Goal: Information Seeking & Learning: Learn about a topic

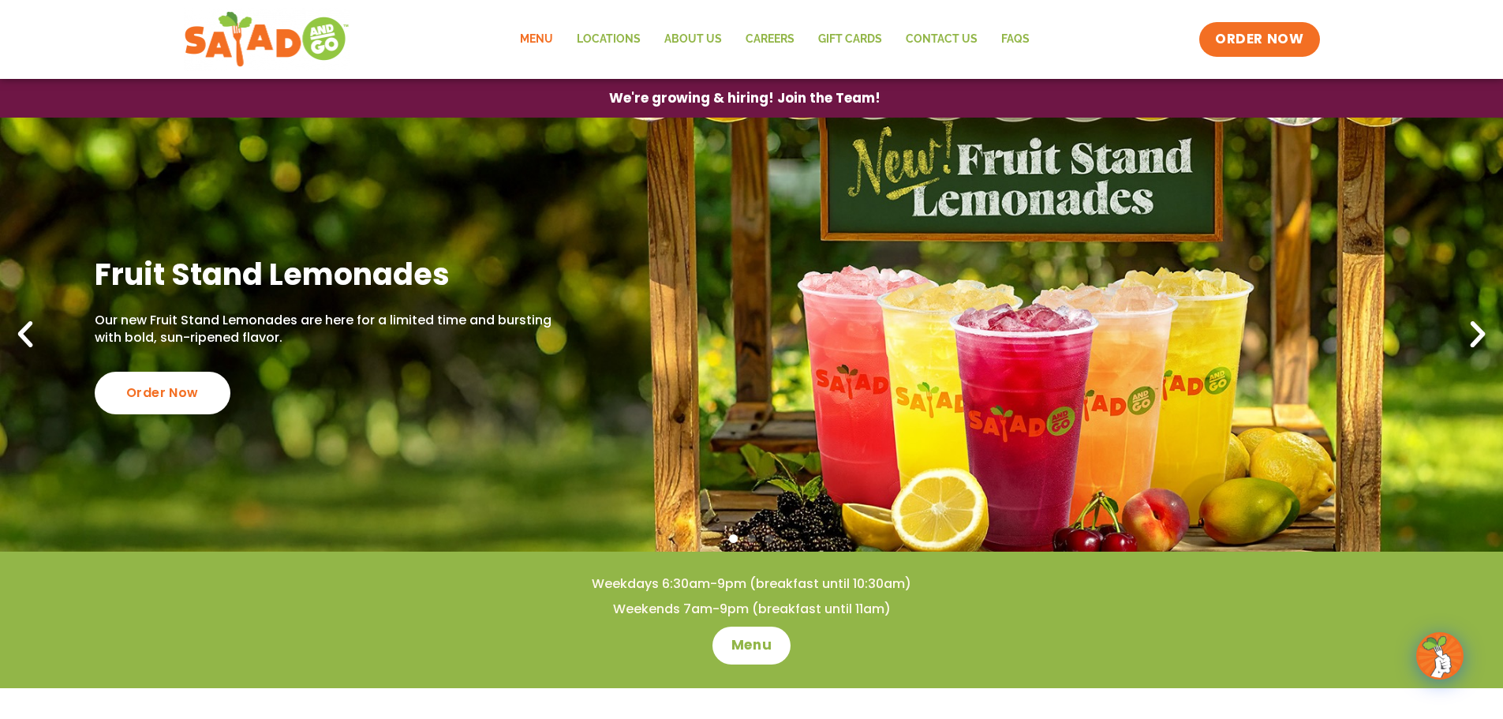
click at [551, 39] on link "Menu" at bounding box center [536, 39] width 57 height 36
click at [826, 104] on span "We're growing & hiring! Join the Team!" at bounding box center [745, 98] width 245 height 12
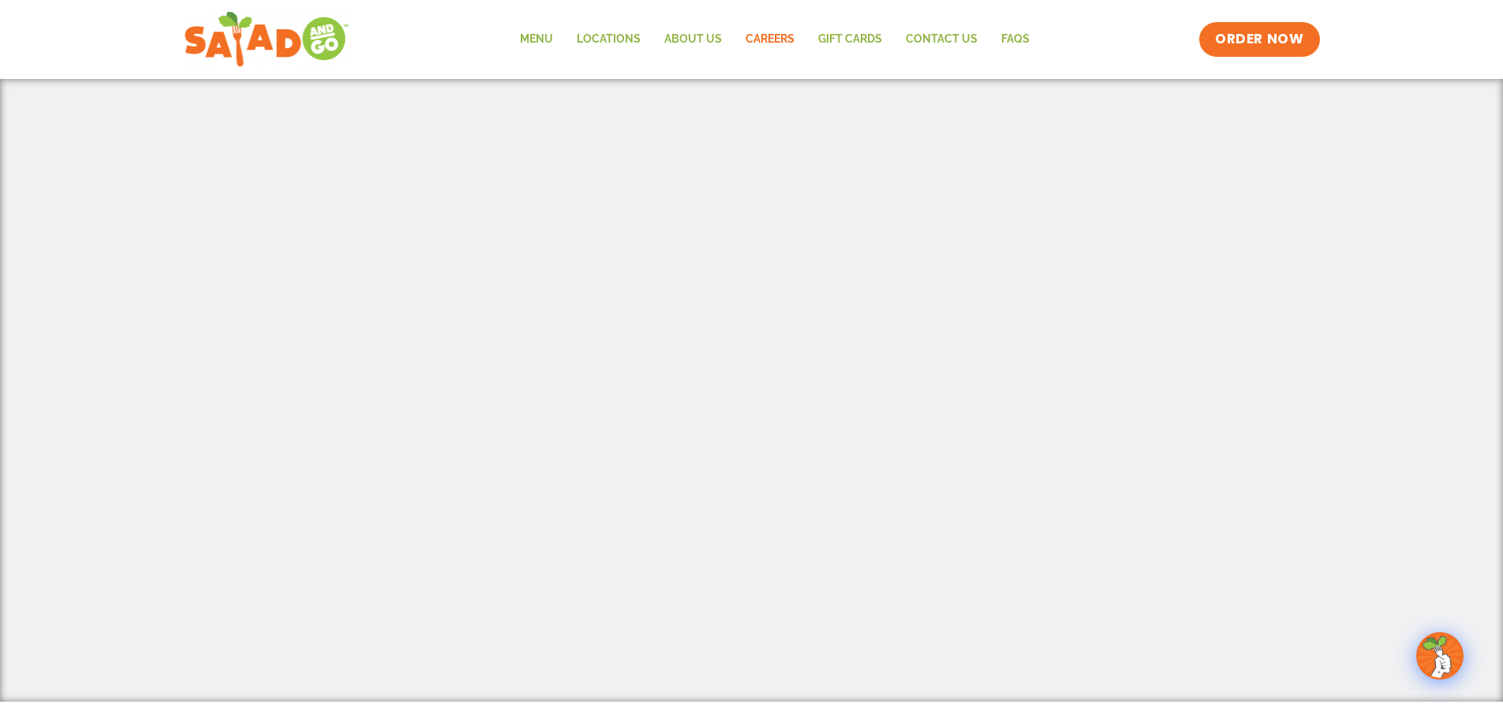
scroll to position [631, 0]
click at [531, 47] on link "Menu" at bounding box center [536, 39] width 57 height 36
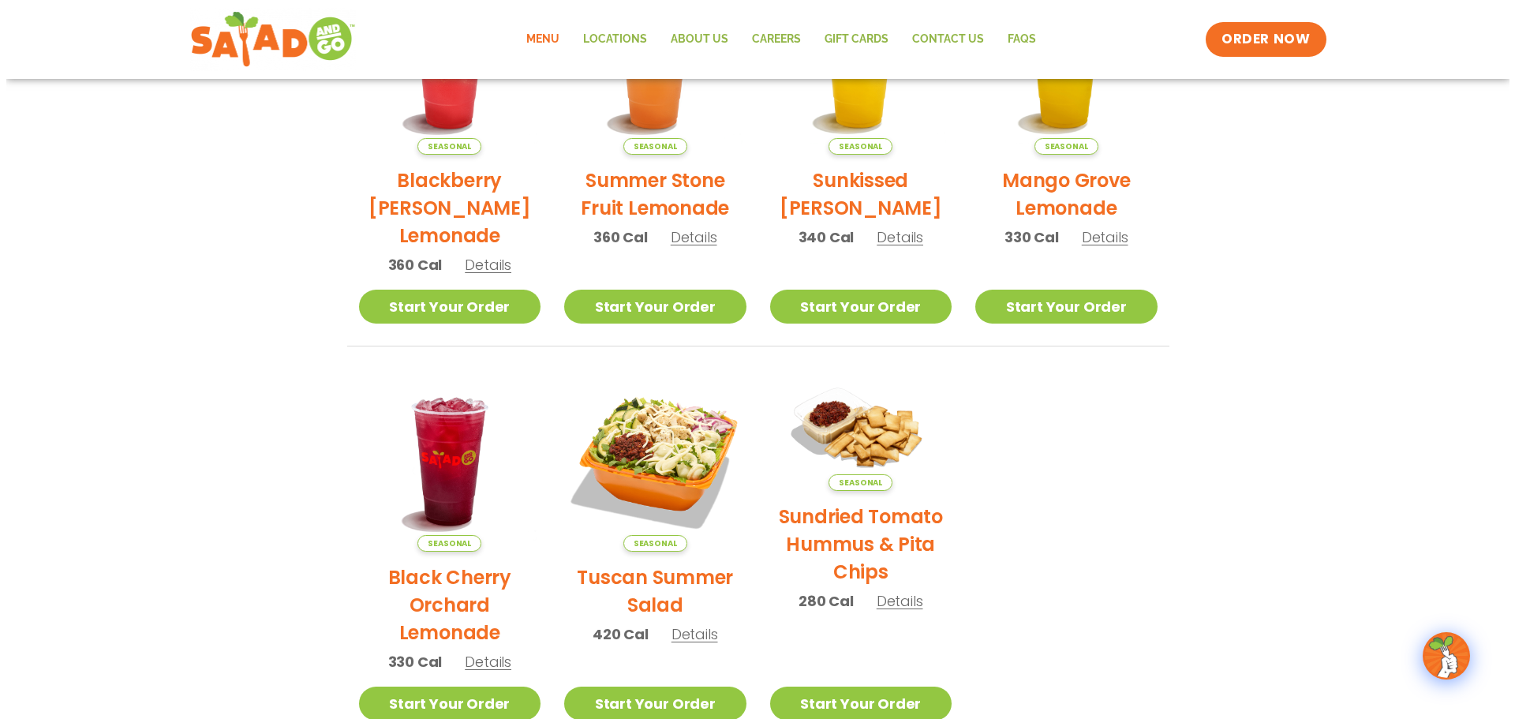
scroll to position [552, 0]
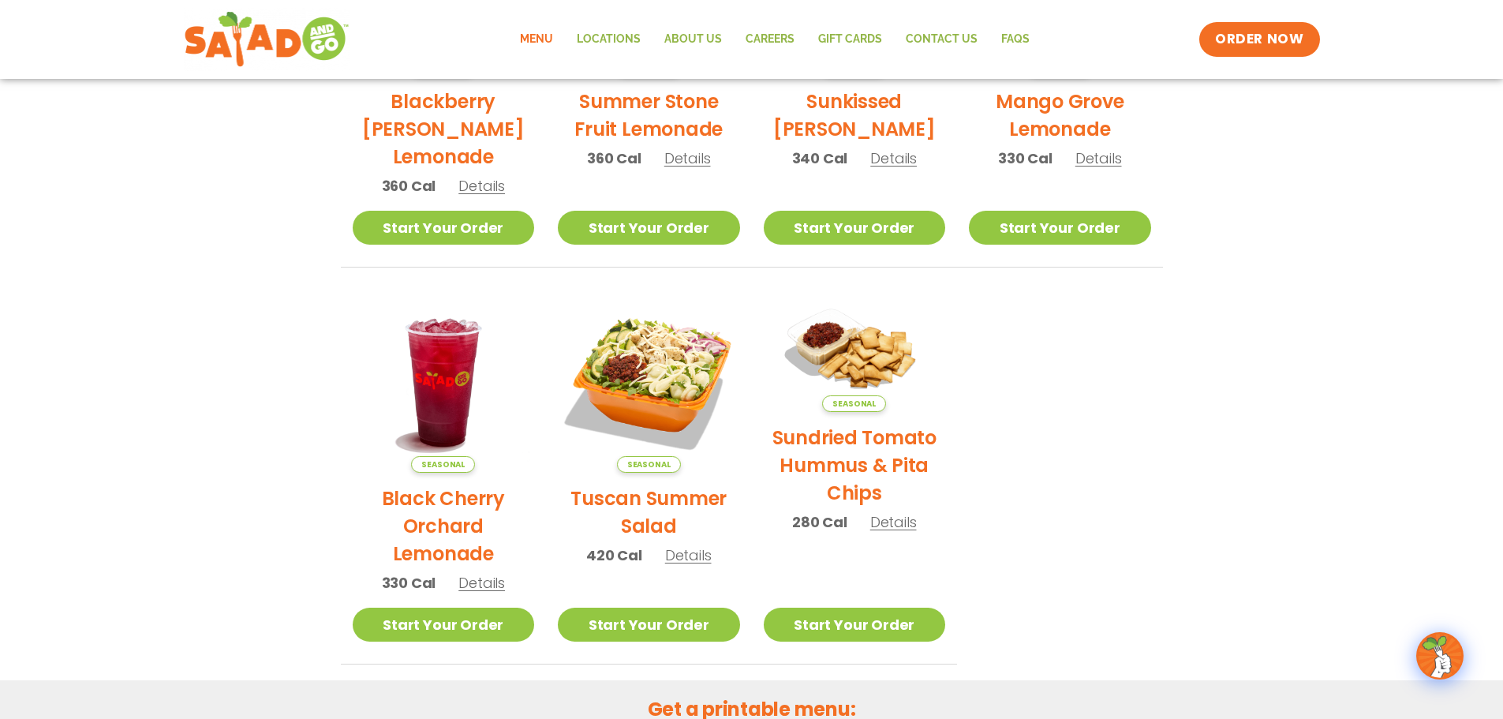
click at [490, 578] on span "Details" at bounding box center [482, 583] width 47 height 20
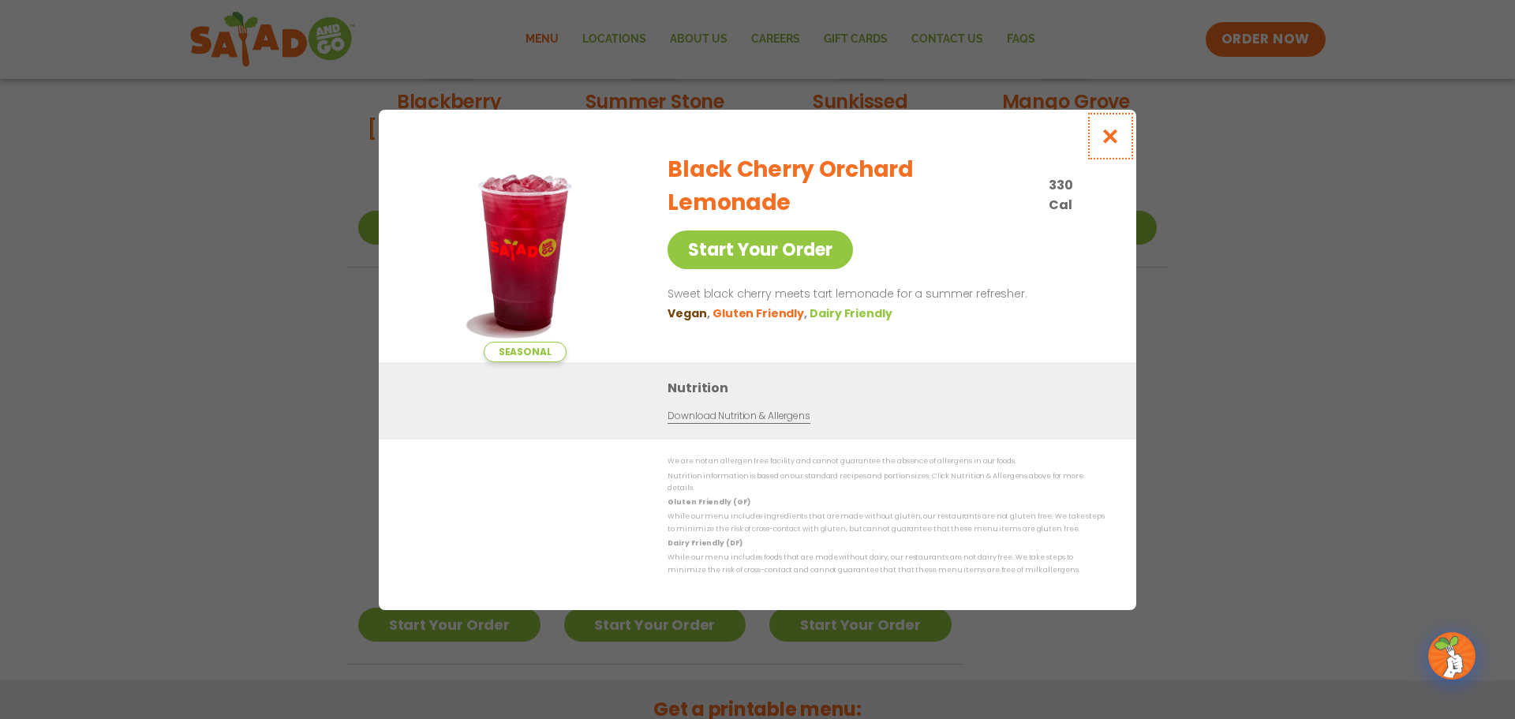
click at [1107, 138] on icon "Close modal" at bounding box center [1111, 136] width 20 height 17
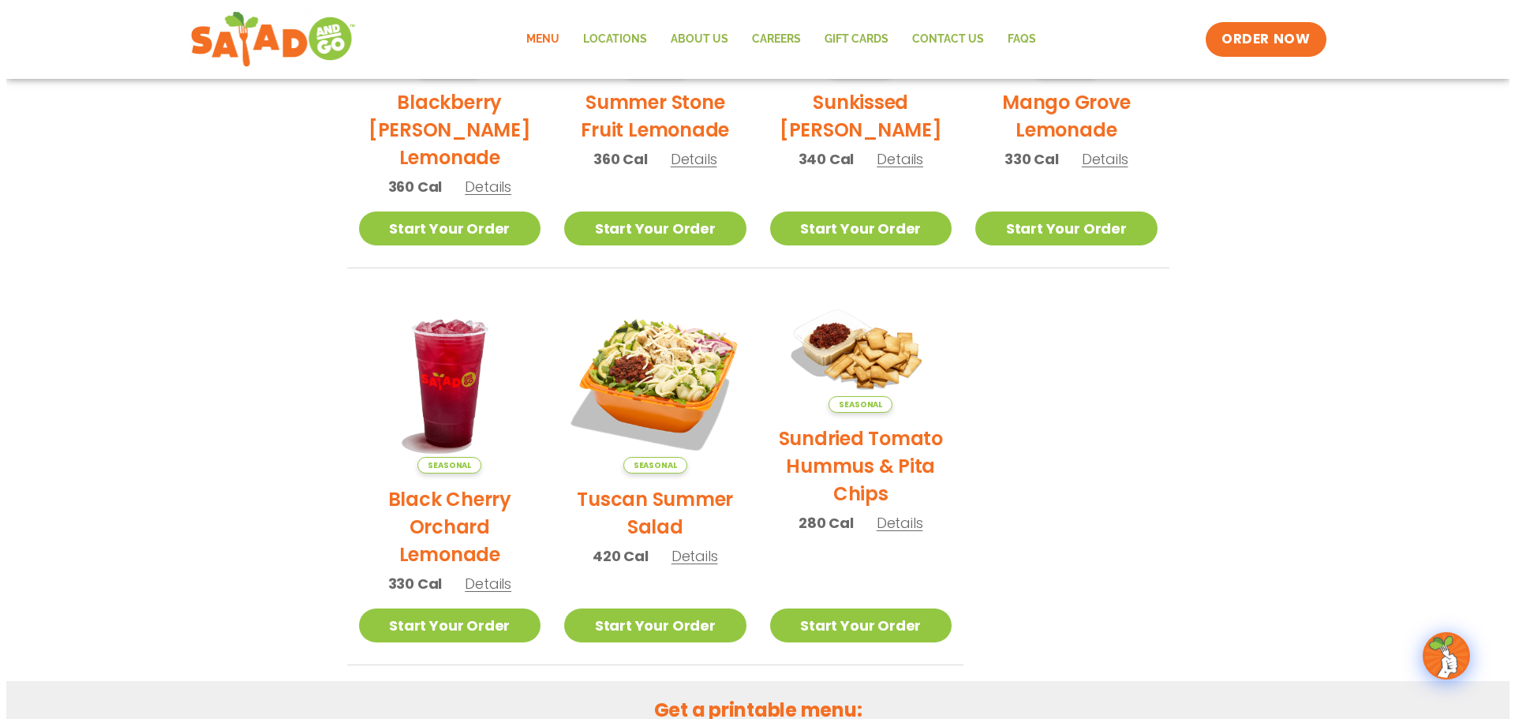
scroll to position [577, 0]
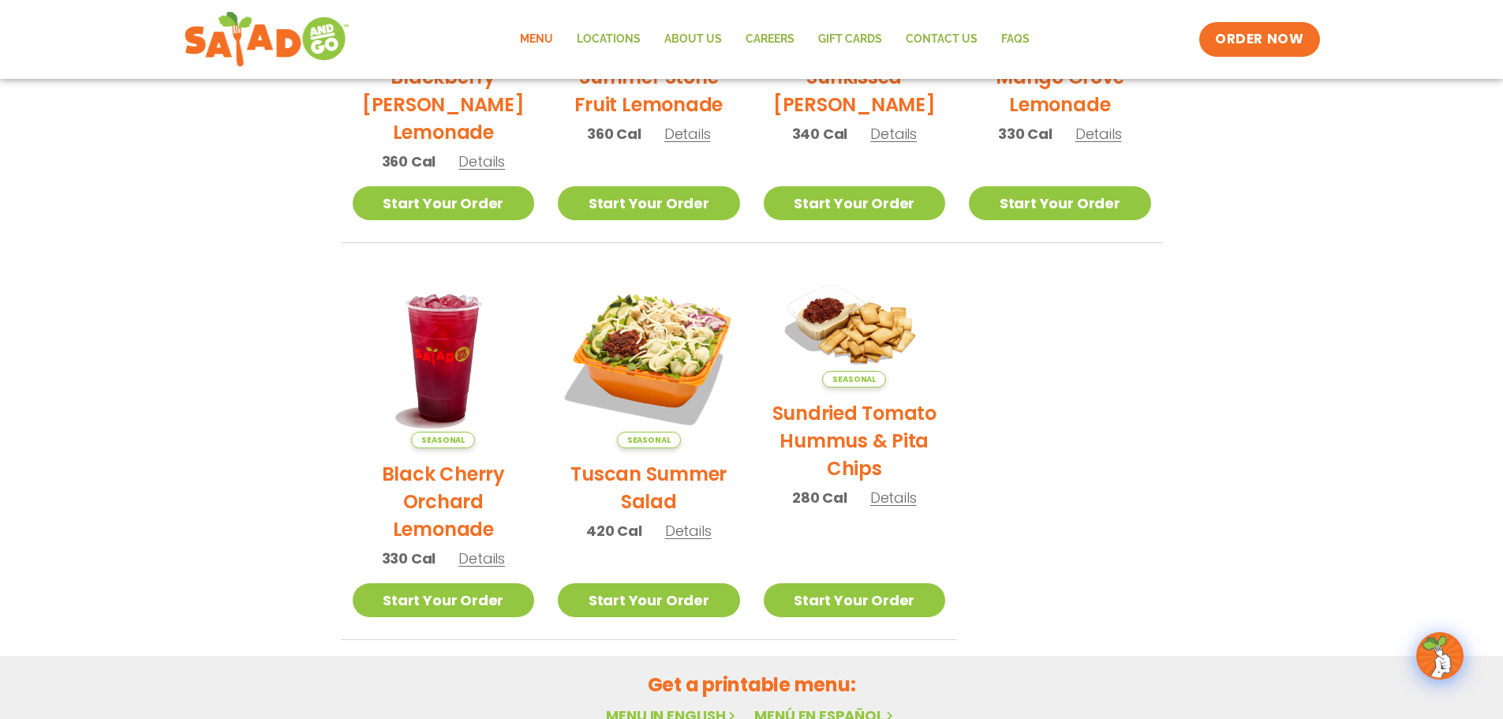
click at [672, 532] on span "Details" at bounding box center [688, 531] width 47 height 20
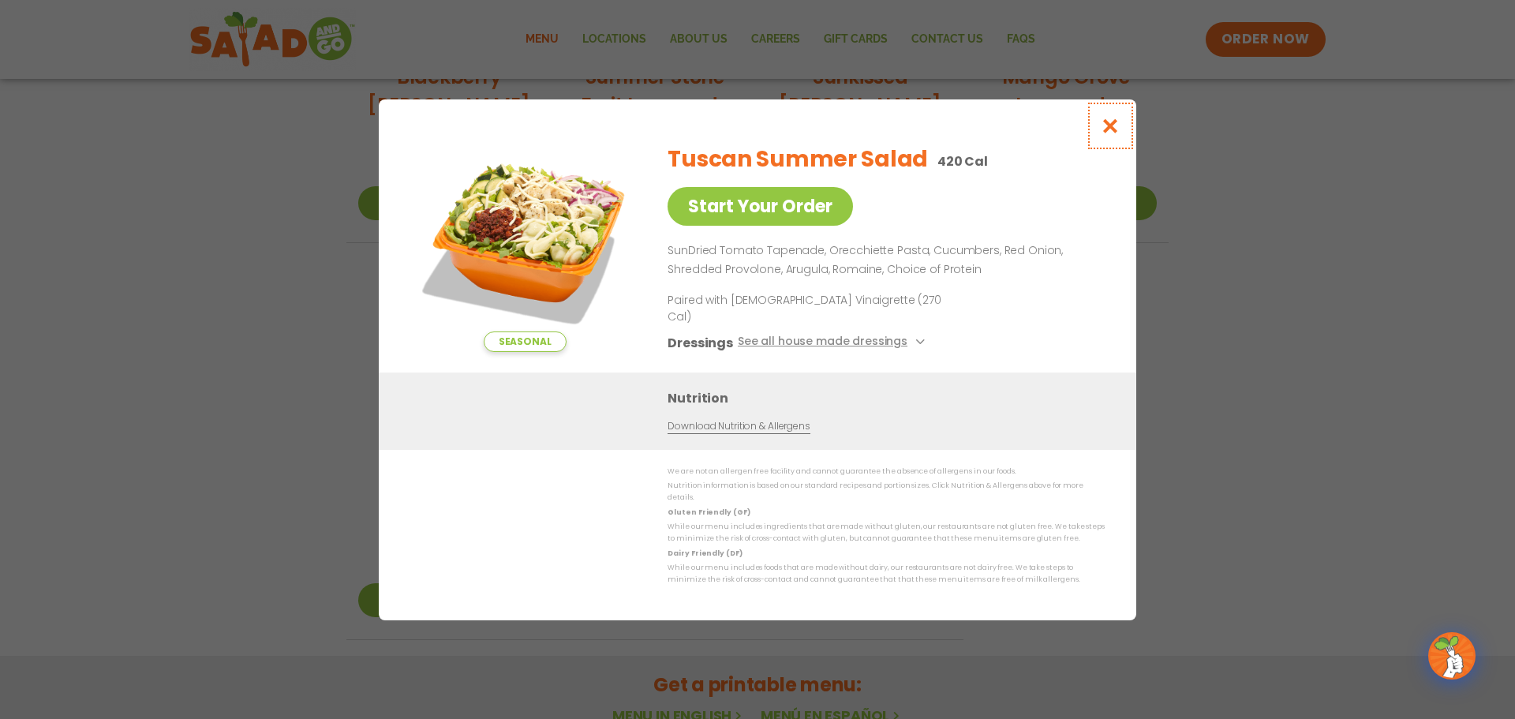
click at [1114, 134] on icon "Close modal" at bounding box center [1111, 126] width 20 height 17
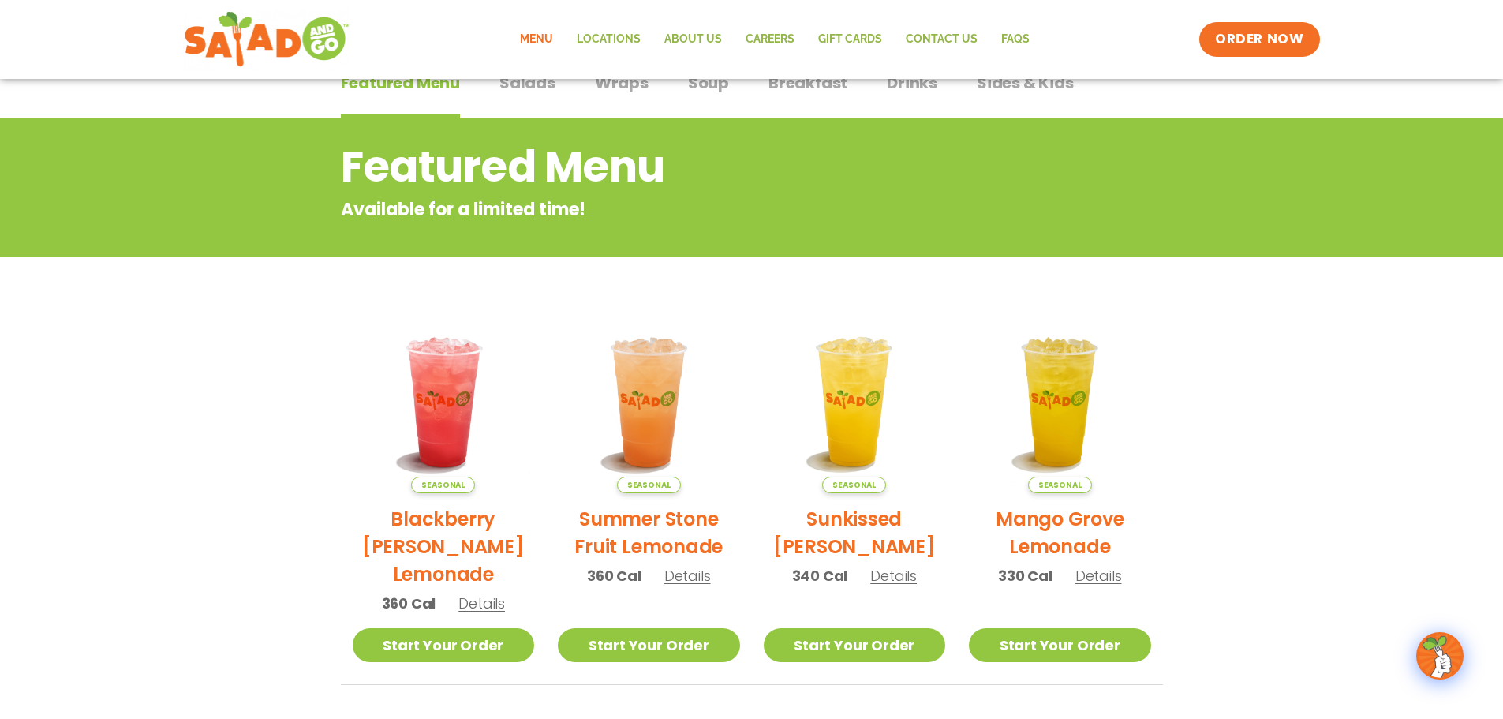
scroll to position [0, 0]
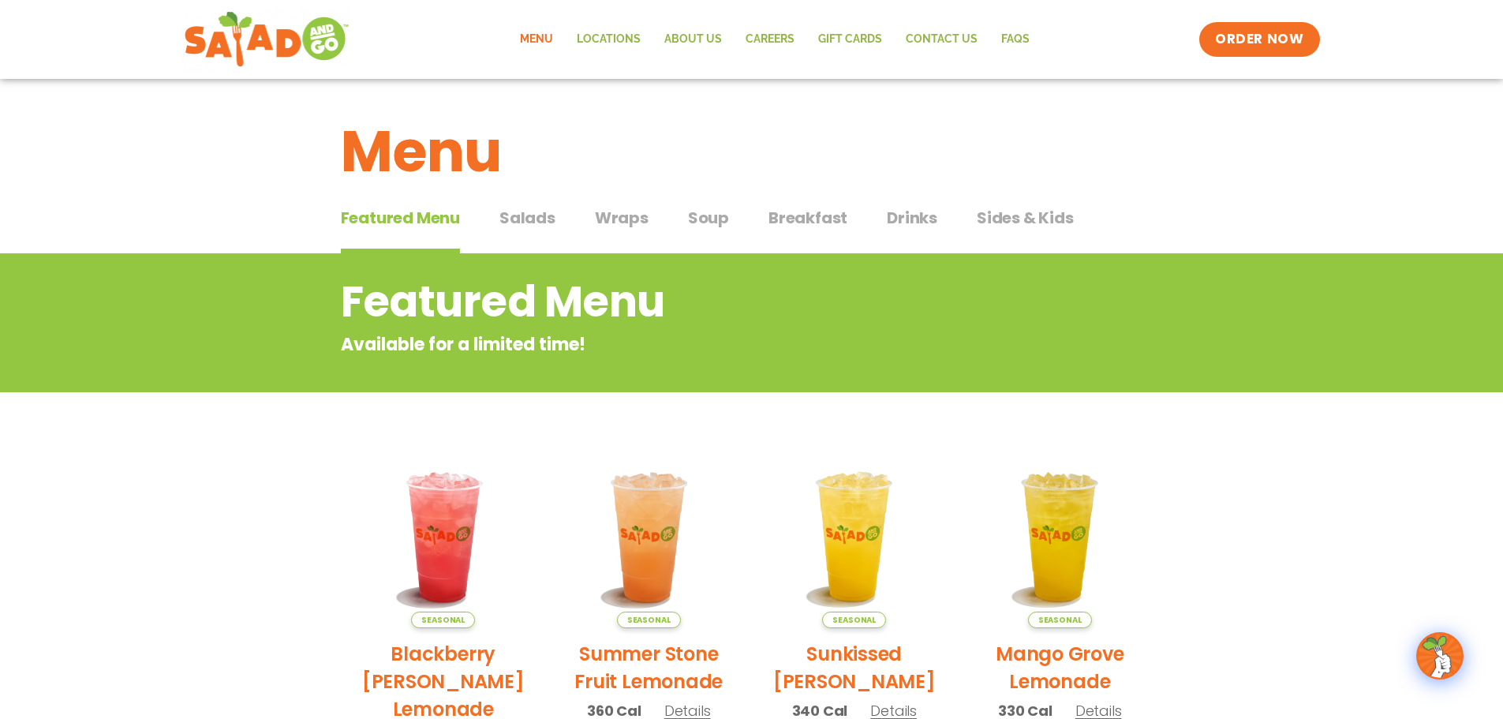
click at [535, 217] on span "Salads" at bounding box center [528, 218] width 56 height 24
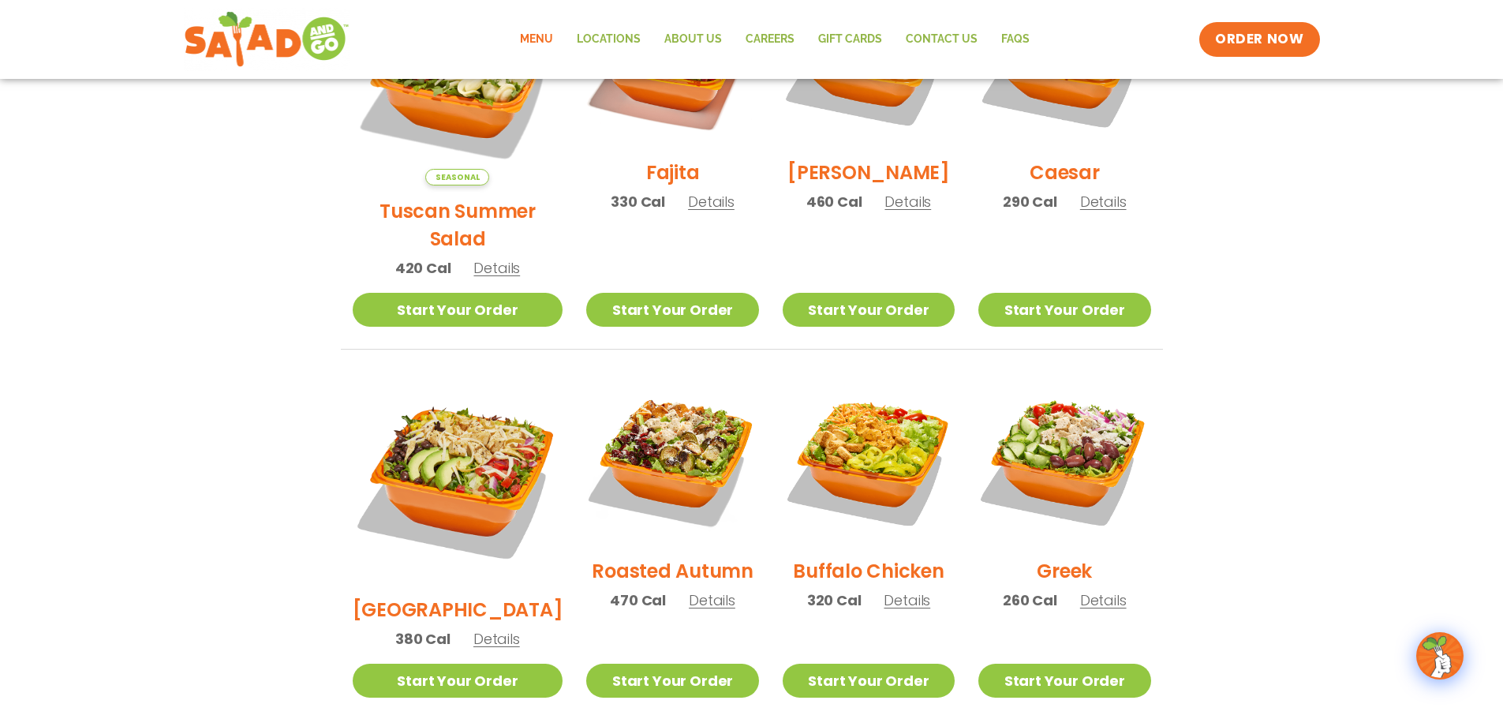
scroll to position [552, 0]
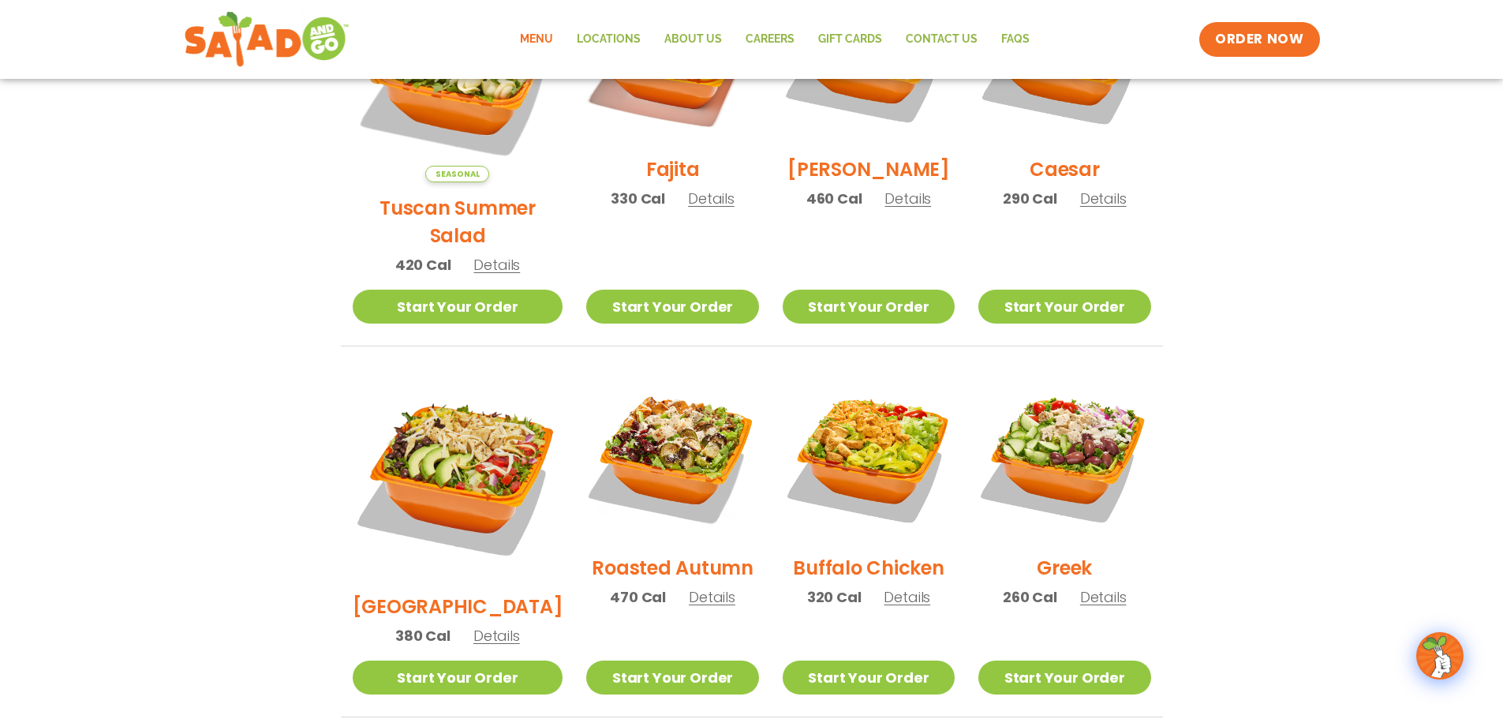
click at [474, 626] on span "Details" at bounding box center [497, 636] width 47 height 20
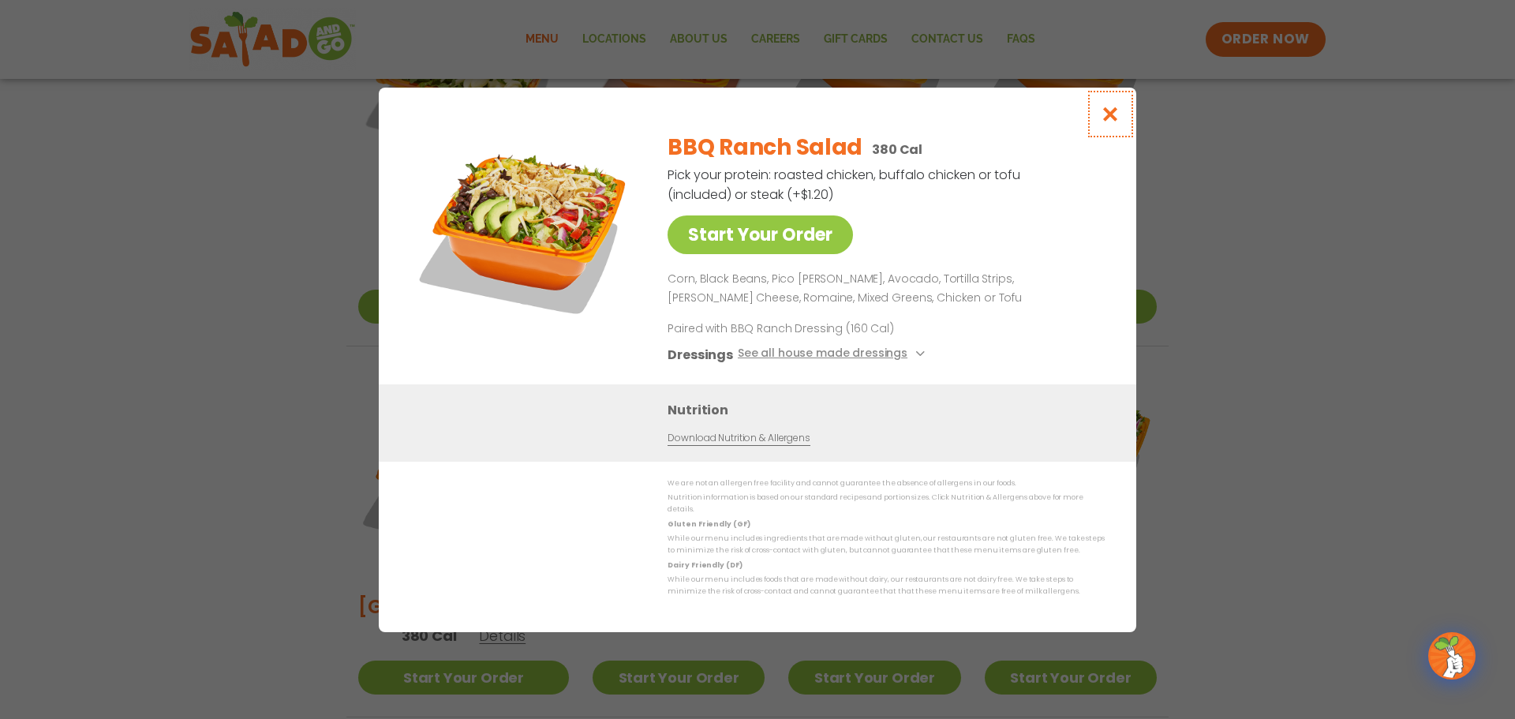
click at [1114, 122] on icon "Close modal" at bounding box center [1111, 114] width 20 height 17
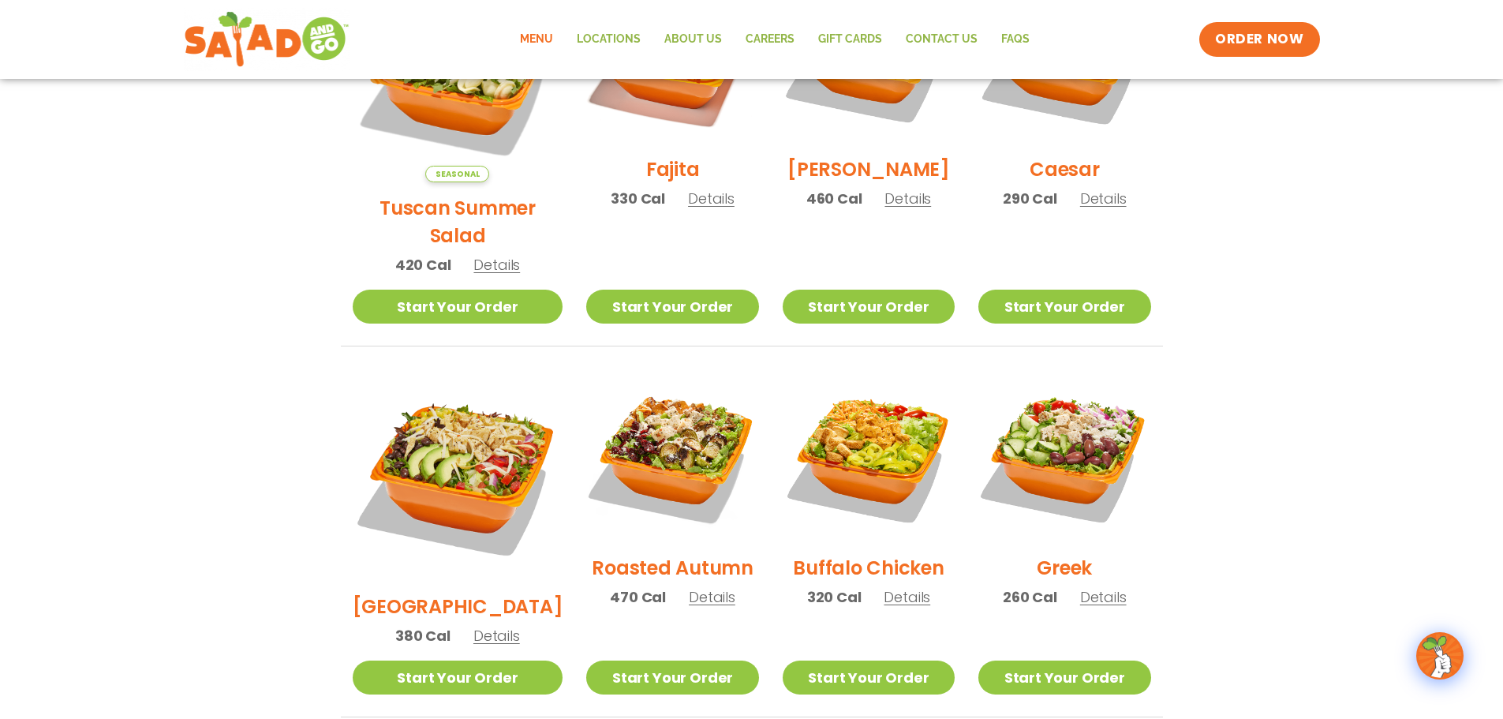
click at [689, 587] on span "Details" at bounding box center [712, 597] width 47 height 20
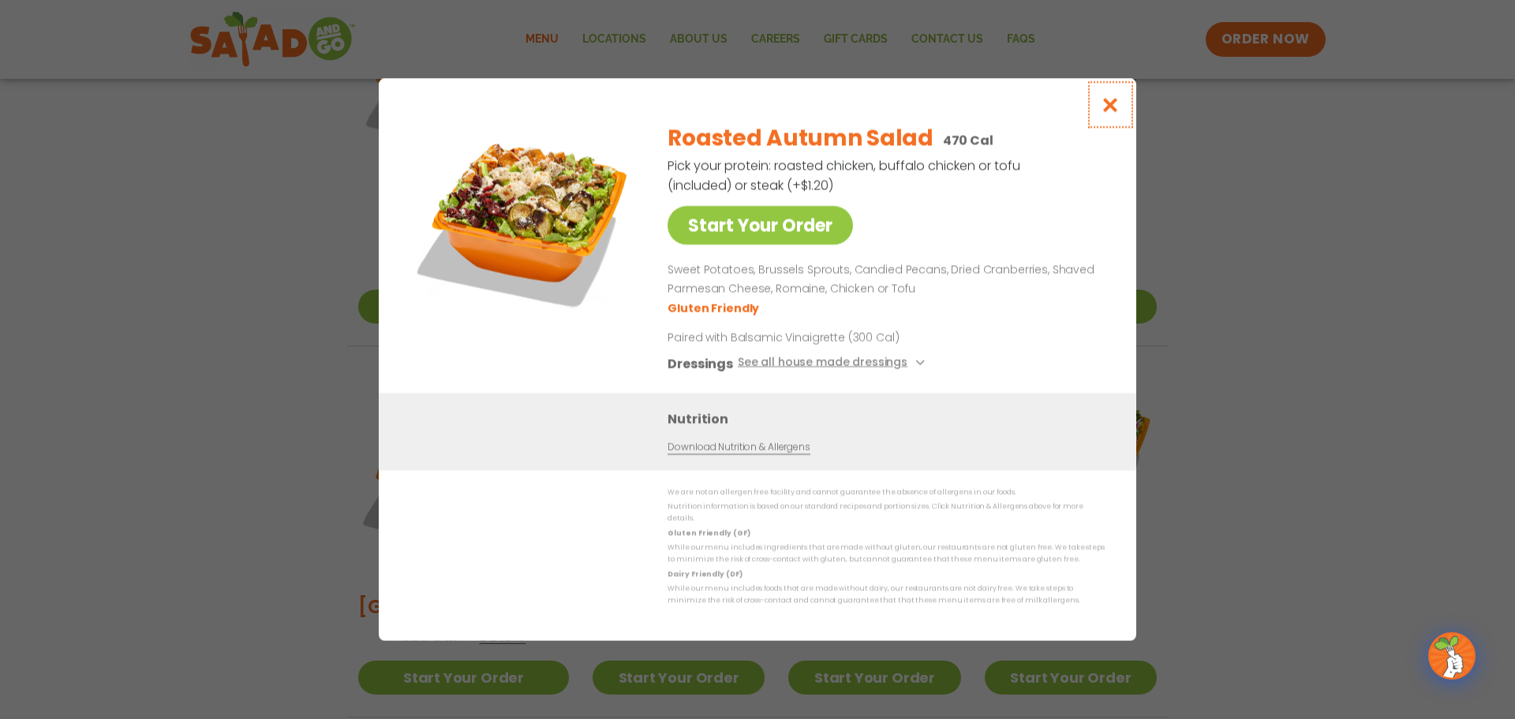
click at [1110, 112] on icon "Close modal" at bounding box center [1111, 104] width 20 height 17
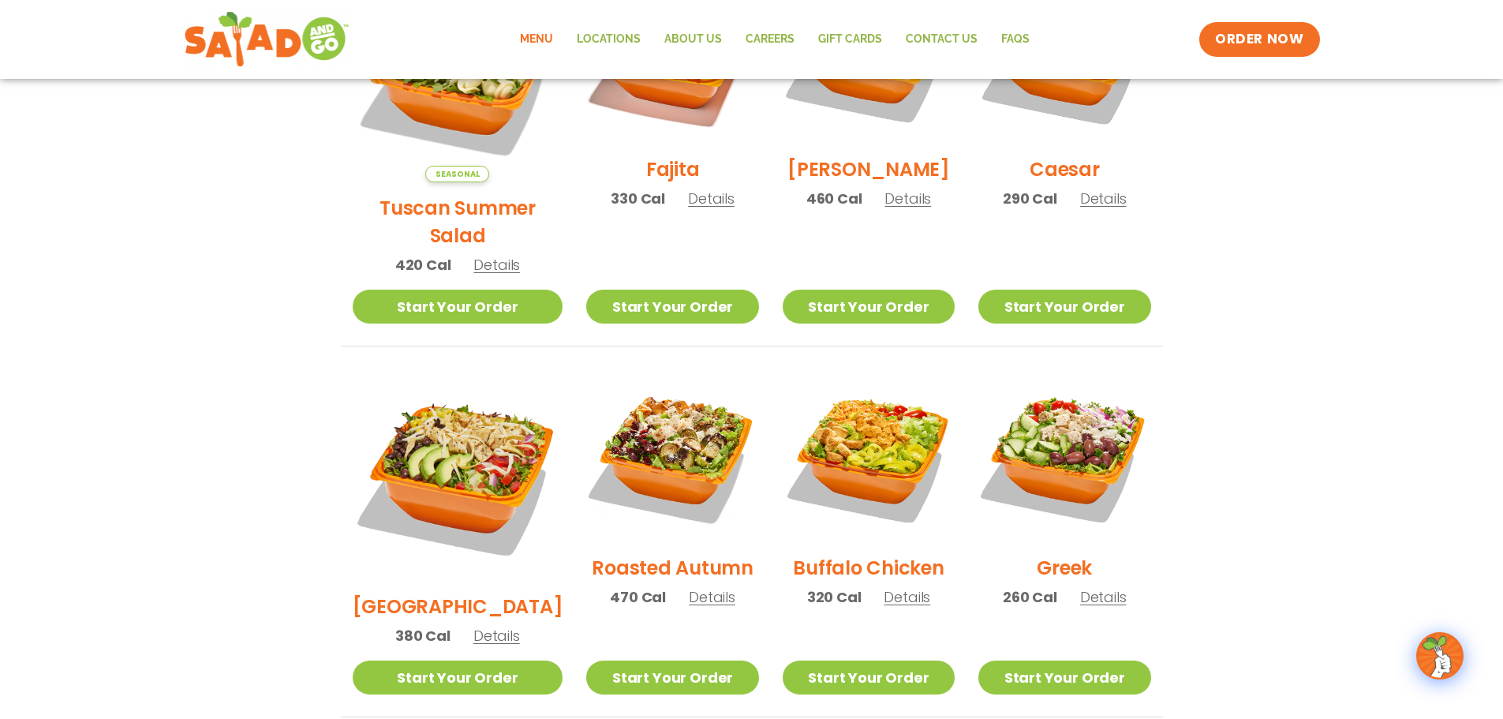
click at [689, 587] on span "Details" at bounding box center [712, 597] width 47 height 20
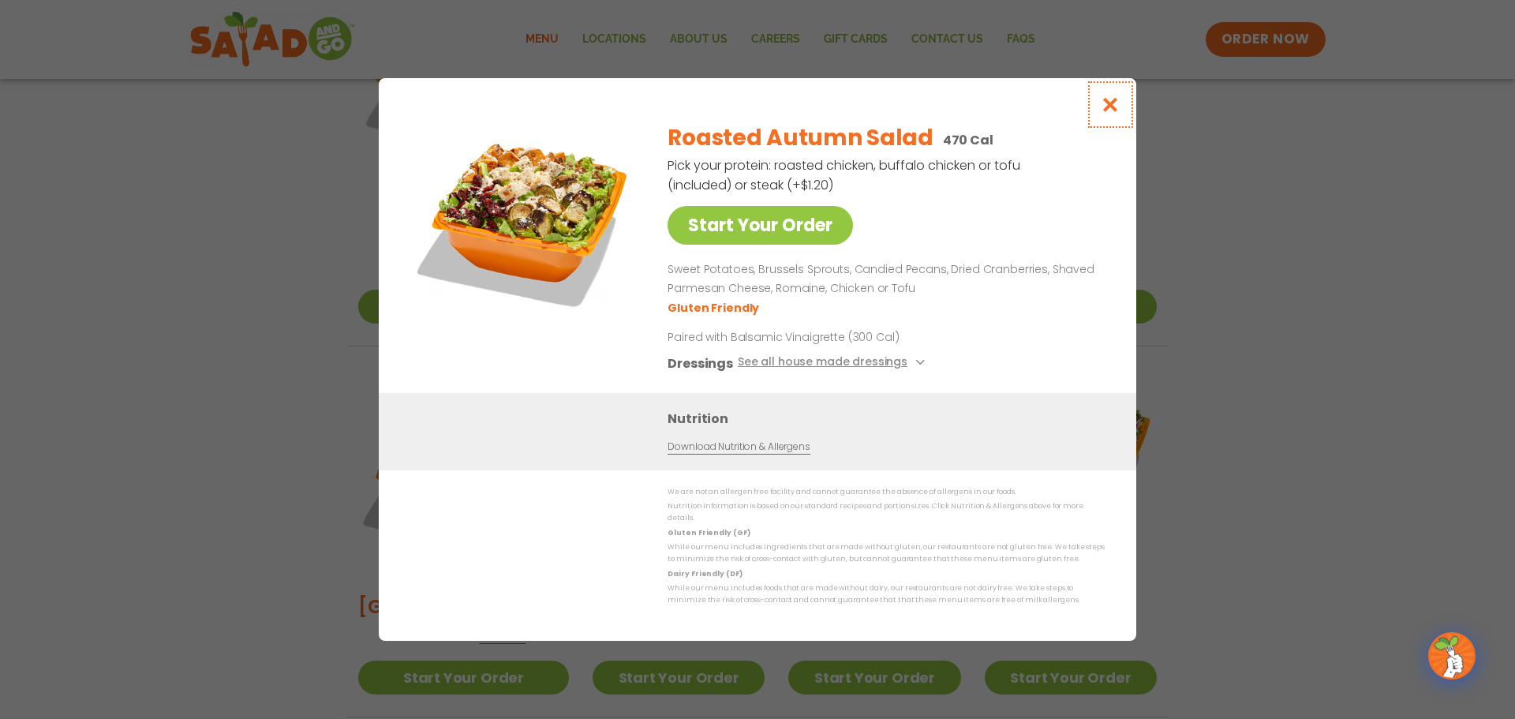
click at [1120, 110] on icon "Close modal" at bounding box center [1111, 104] width 20 height 17
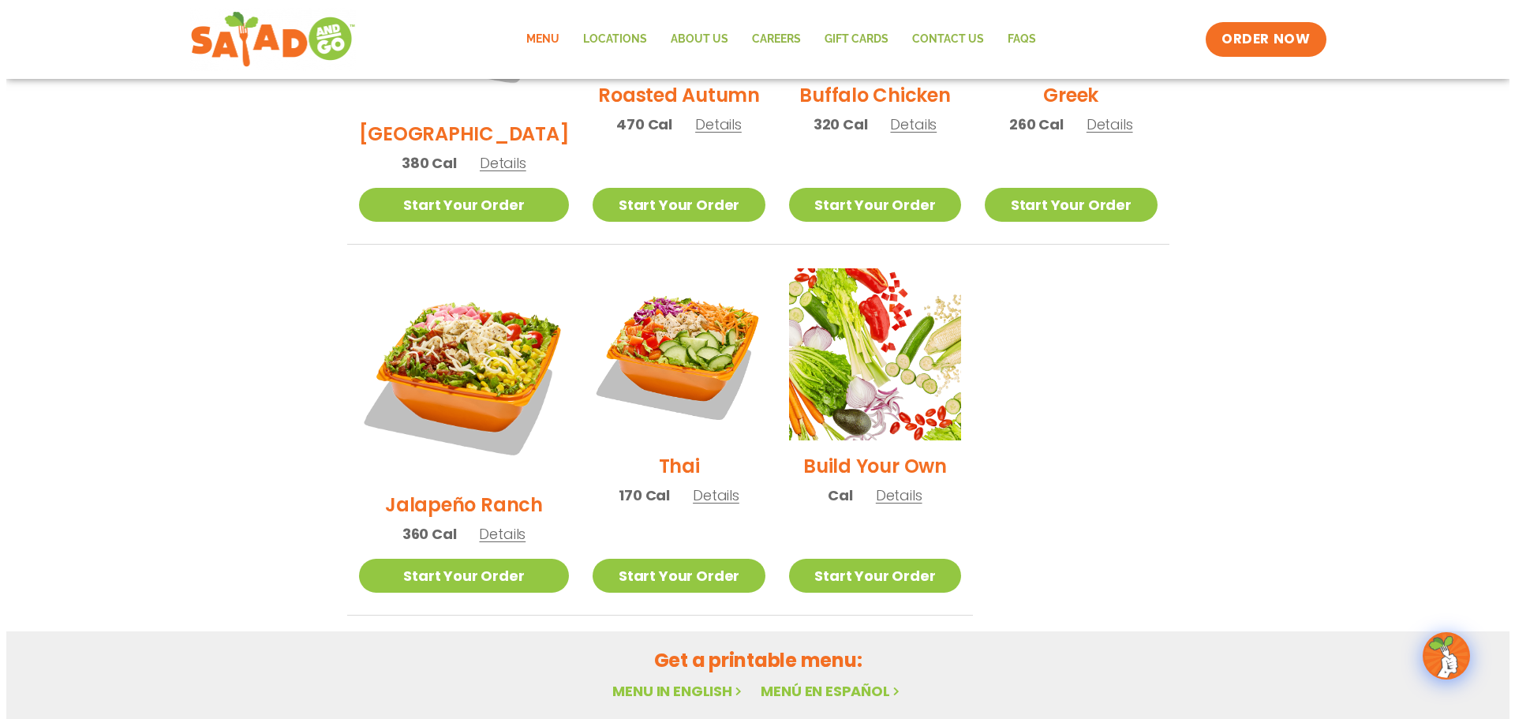
scroll to position [1026, 0]
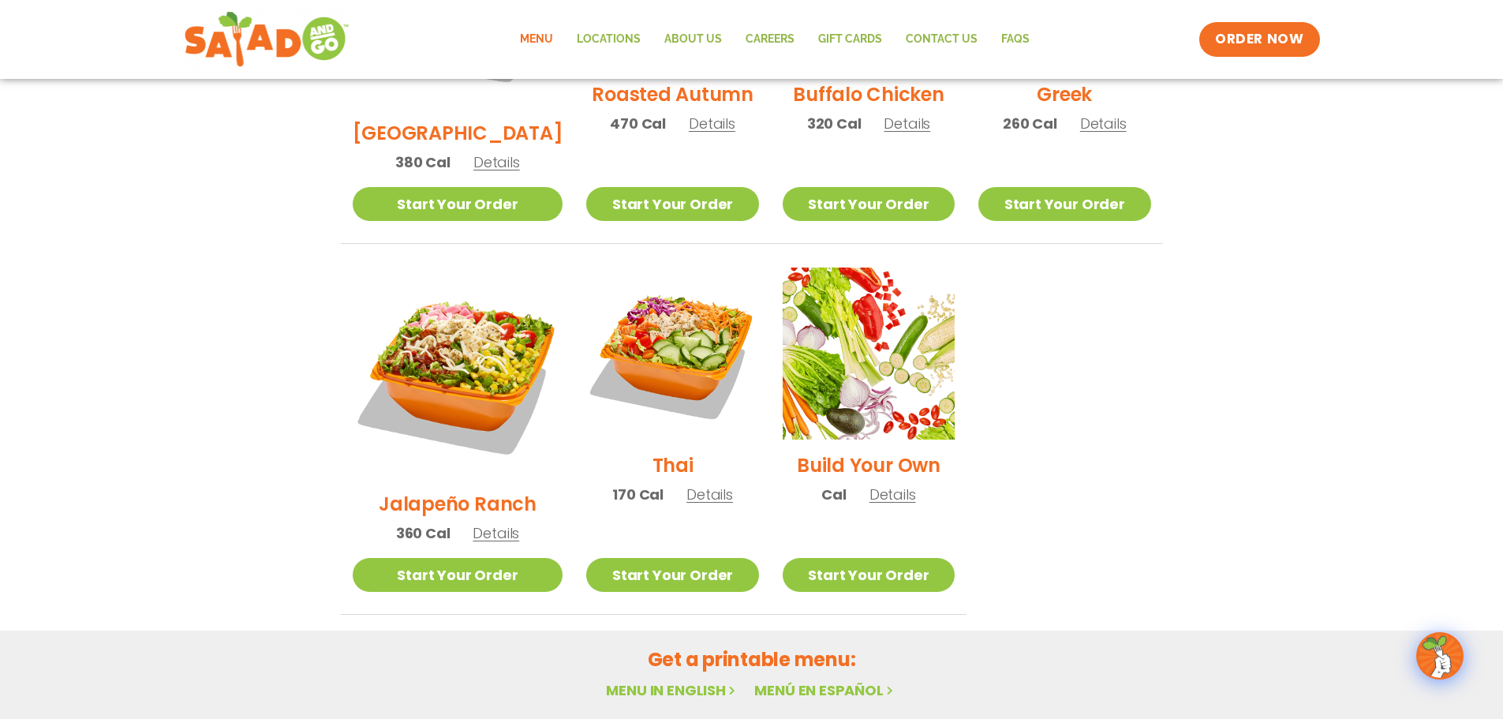
click at [876, 485] on span "Details" at bounding box center [893, 495] width 47 height 20
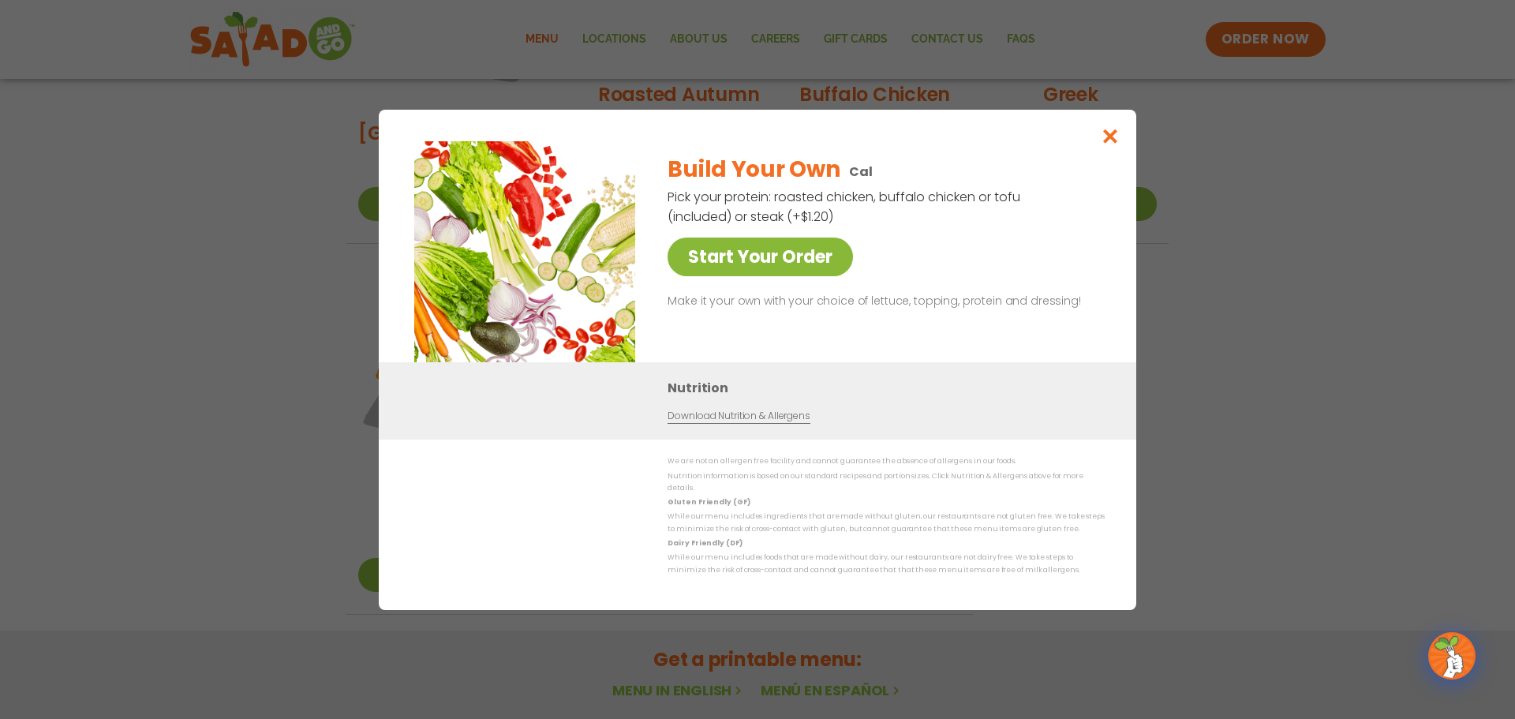
click at [779, 268] on link "Start Your Order" at bounding box center [760, 257] width 185 height 39
